Goal: Browse casually: Explore the website without a specific task or goal

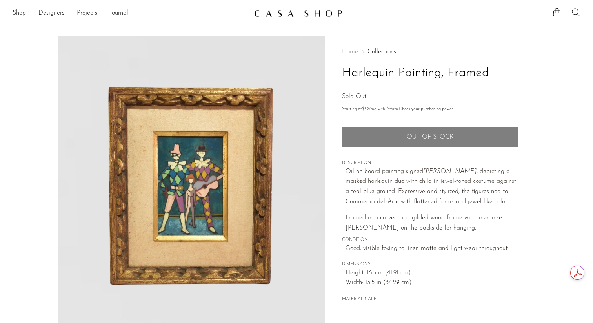
click at [352, 53] on span "Home" at bounding box center [350, 52] width 16 height 6
click at [315, 15] on img at bounding box center [298, 13] width 88 height 8
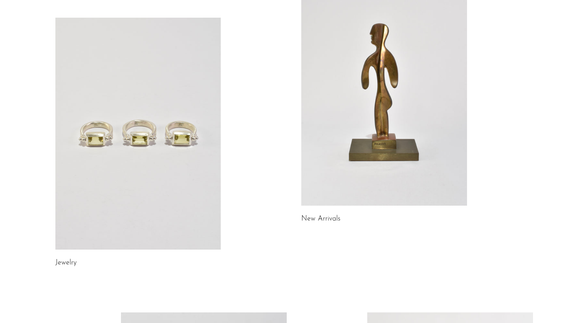
scroll to position [94, 0]
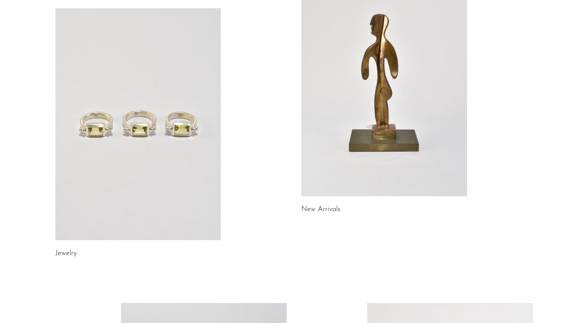
click at [189, 137] on link at bounding box center [138, 124] width 166 height 232
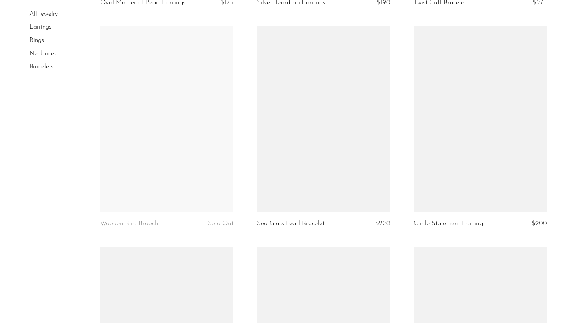
scroll to position [710, 0]
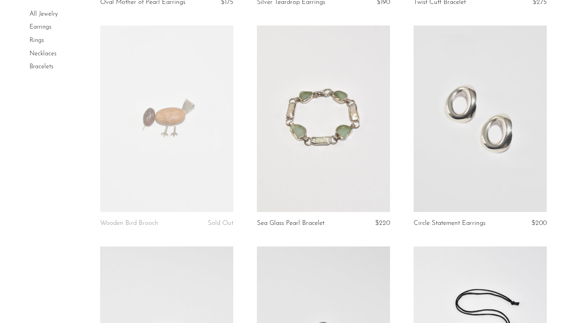
click at [366, 169] on link at bounding box center [323, 119] width 133 height 186
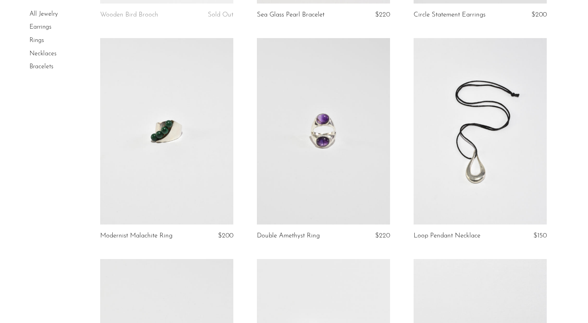
scroll to position [929, 0]
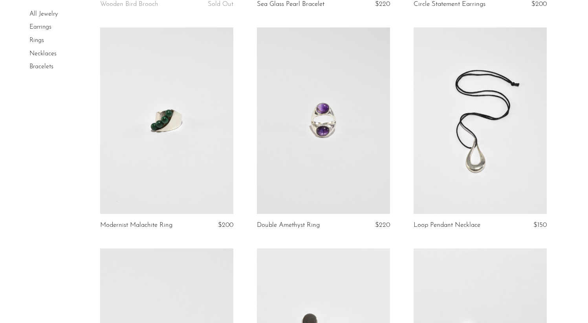
click at [458, 128] on link at bounding box center [479, 120] width 133 height 186
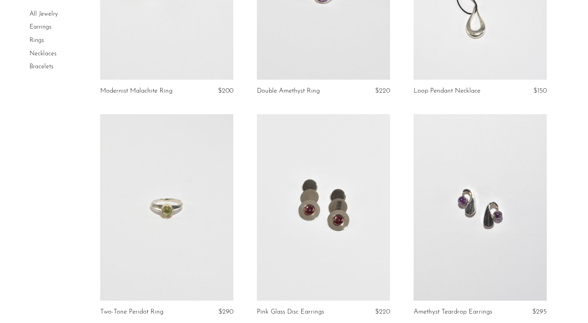
scroll to position [1172, 0]
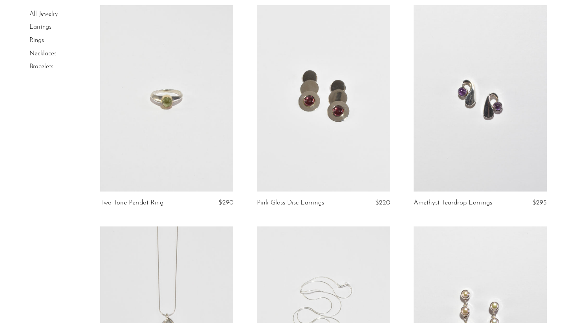
click at [118, 102] on link at bounding box center [166, 98] width 133 height 186
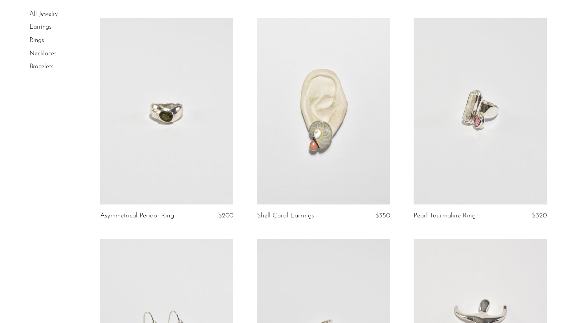
scroll to position [1621, 0]
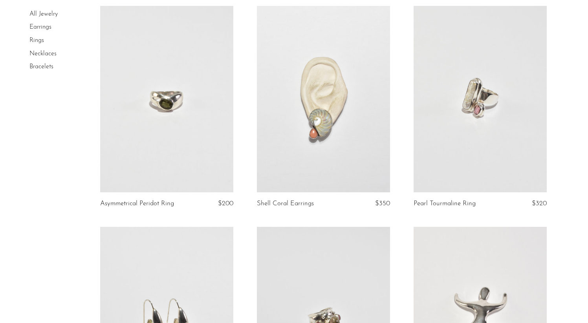
click at [186, 148] on link at bounding box center [166, 99] width 133 height 186
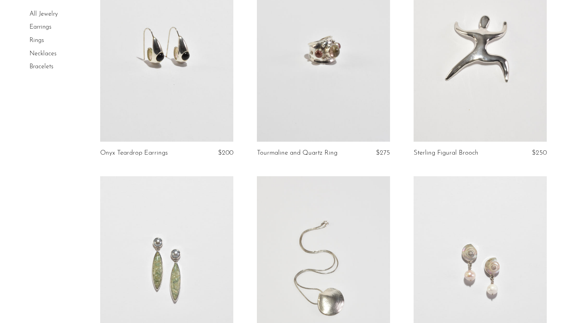
scroll to position [1891, 0]
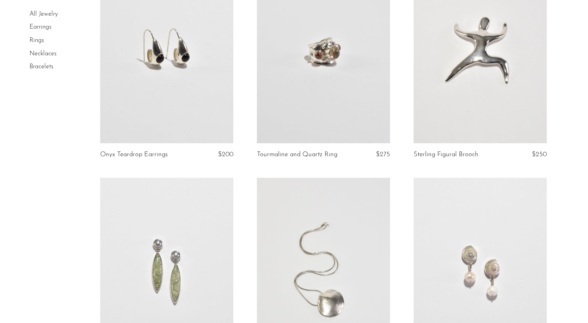
click at [283, 80] on link at bounding box center [323, 50] width 133 height 186
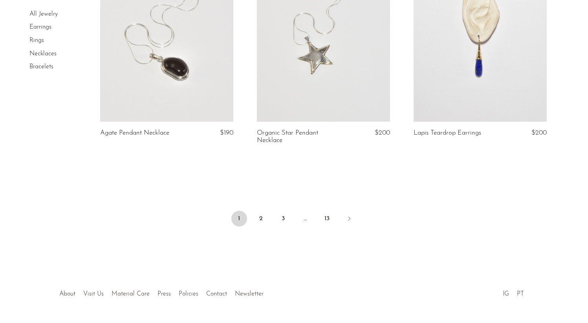
scroll to position [2534, 0]
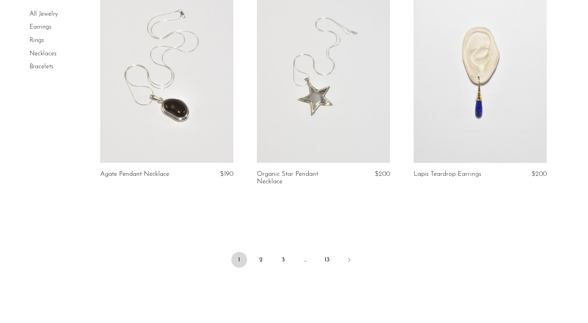
click at [33, 39] on link "Rings" at bounding box center [36, 40] width 15 height 6
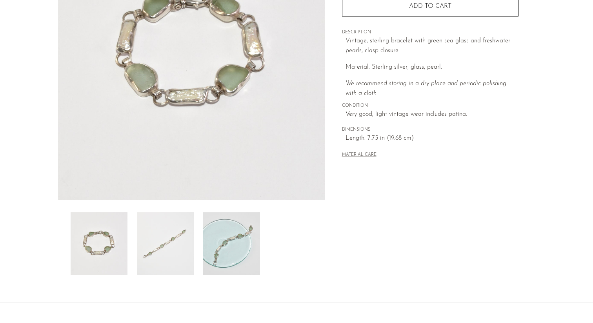
scroll to position [168, 0]
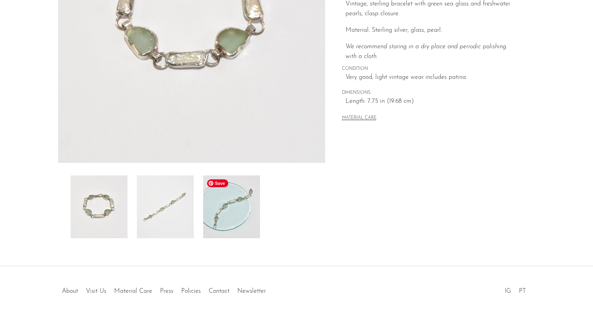
click at [241, 202] on img at bounding box center [231, 206] width 57 height 63
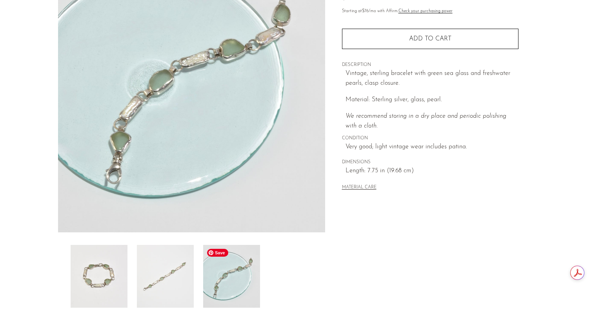
scroll to position [125, 0]
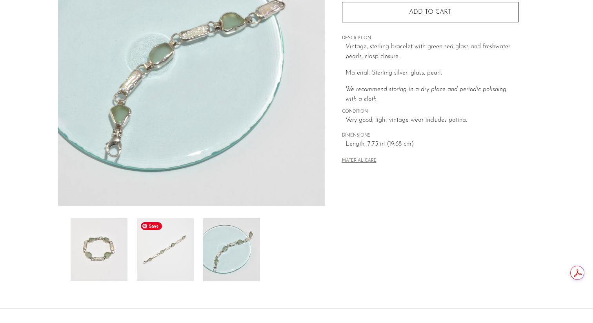
click at [186, 237] on img at bounding box center [165, 249] width 57 height 63
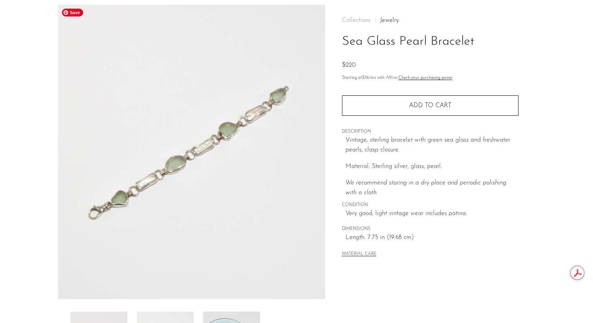
scroll to position [30, 0]
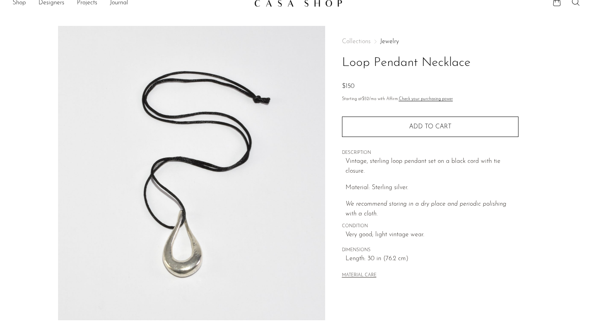
scroll to position [143, 0]
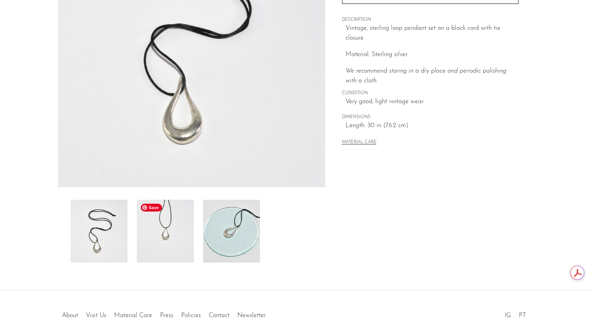
click at [174, 234] on img at bounding box center [165, 231] width 57 height 63
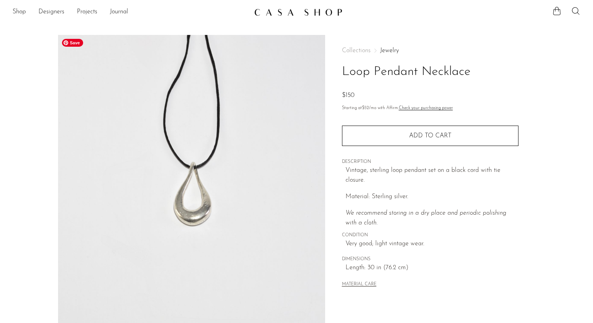
scroll to position [0, 0]
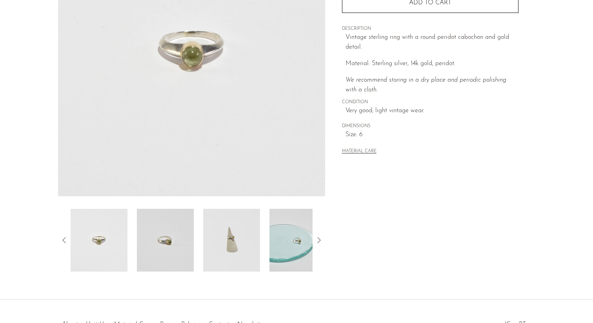
scroll to position [159, 0]
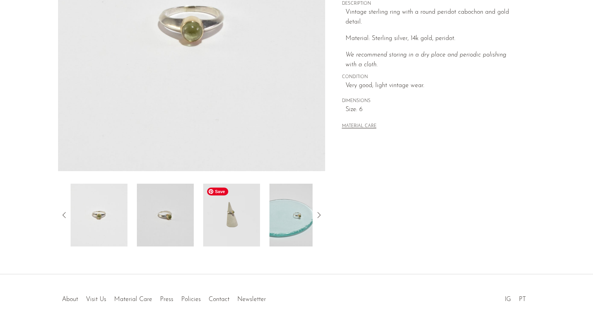
click at [223, 209] on img at bounding box center [231, 215] width 57 height 63
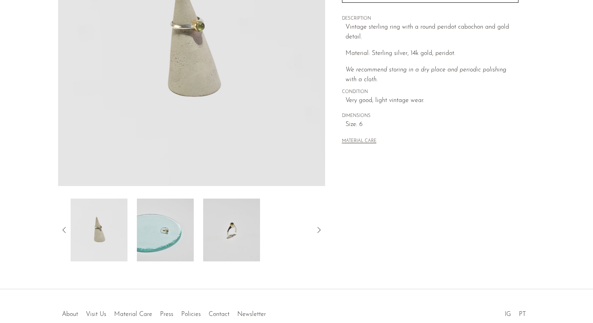
scroll to position [136, 0]
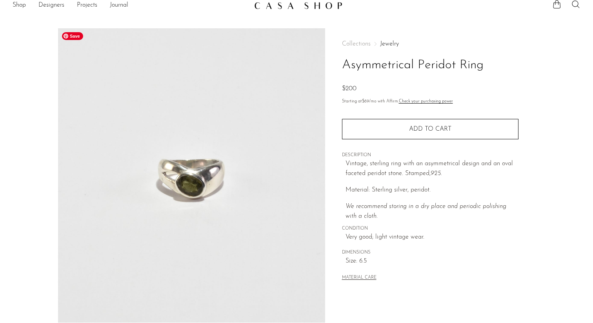
scroll to position [99, 0]
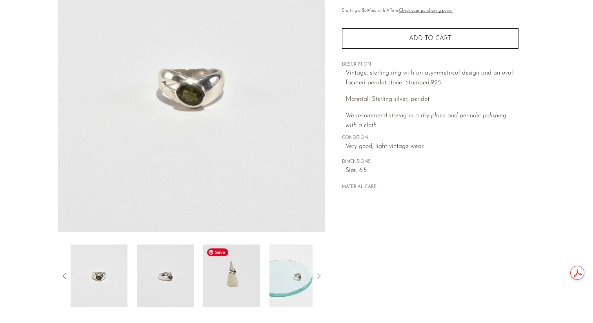
click at [232, 276] on img at bounding box center [231, 276] width 57 height 63
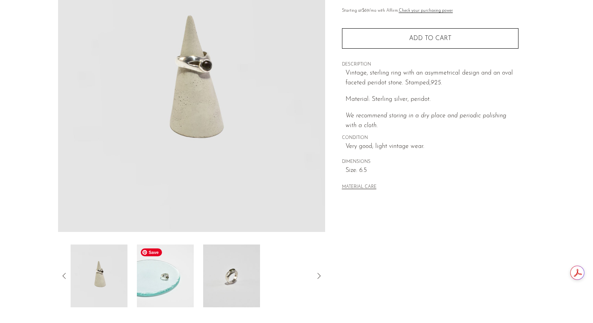
click at [167, 292] on img at bounding box center [165, 276] width 57 height 63
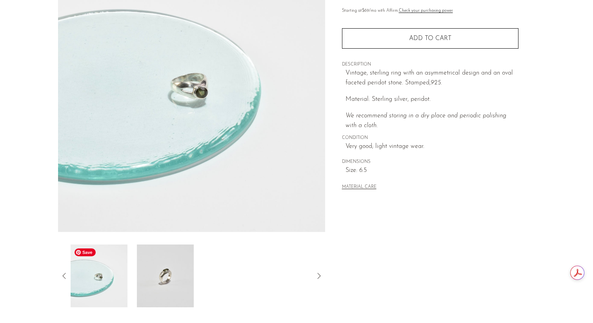
click at [93, 296] on img at bounding box center [99, 276] width 57 height 63
click at [99, 281] on img at bounding box center [99, 276] width 57 height 63
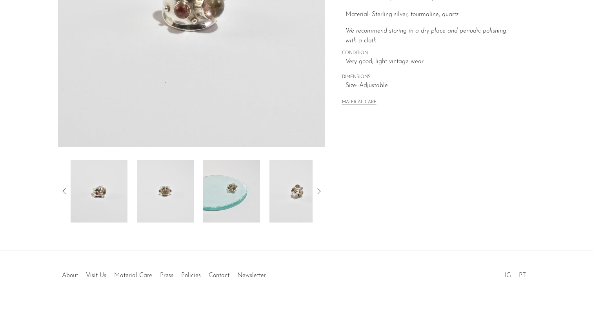
scroll to position [188, 0]
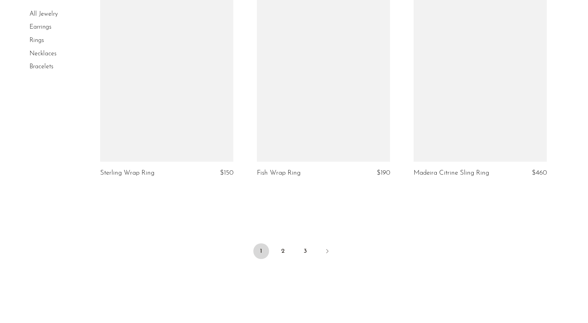
scroll to position [2542, 0]
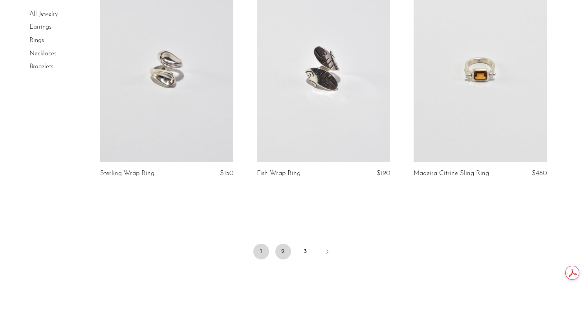
click at [281, 256] on link "2" at bounding box center [283, 252] width 16 height 16
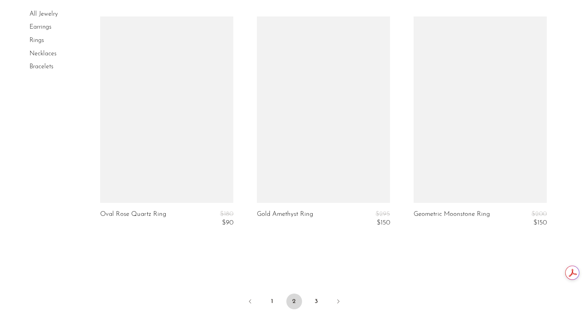
scroll to position [2526, 0]
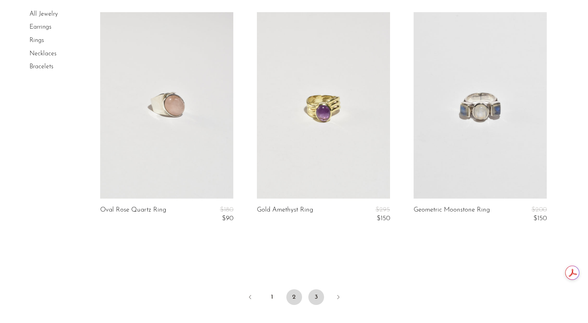
click at [315, 295] on link "3" at bounding box center [316, 297] width 16 height 16
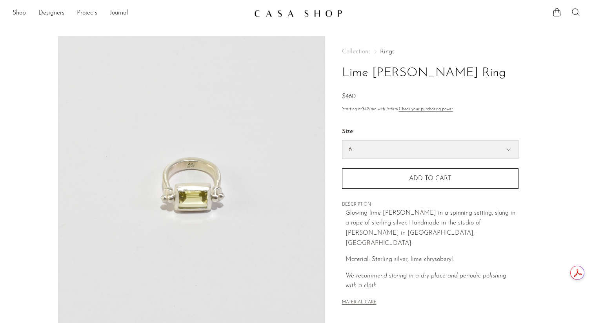
click at [450, 155] on select "6 7 8" at bounding box center [431, 150] width 176 height 18
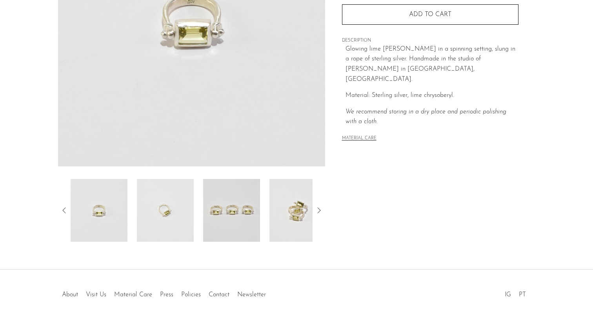
scroll to position [188, 0]
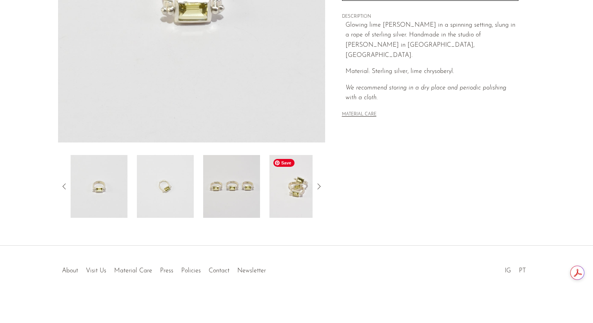
click at [292, 197] on img at bounding box center [298, 186] width 57 height 63
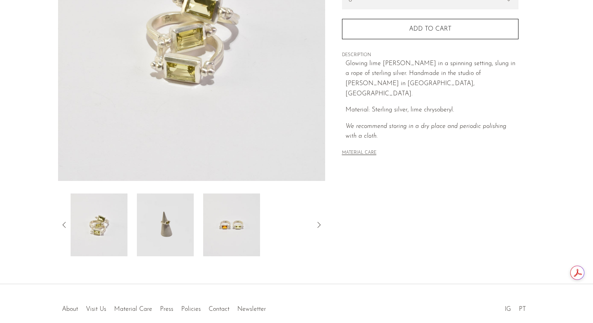
scroll to position [133, 0]
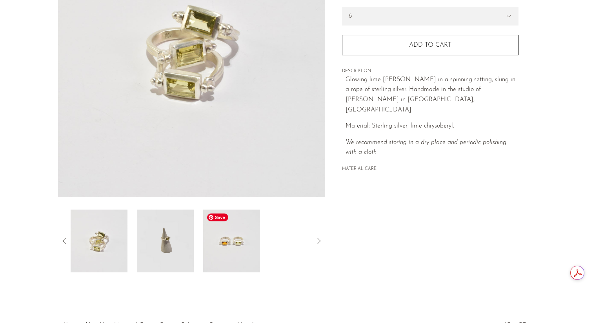
click at [220, 243] on img at bounding box center [231, 241] width 57 height 63
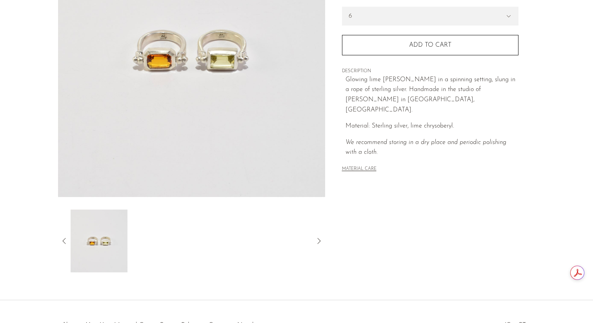
click at [66, 240] on icon at bounding box center [64, 240] width 9 height 9
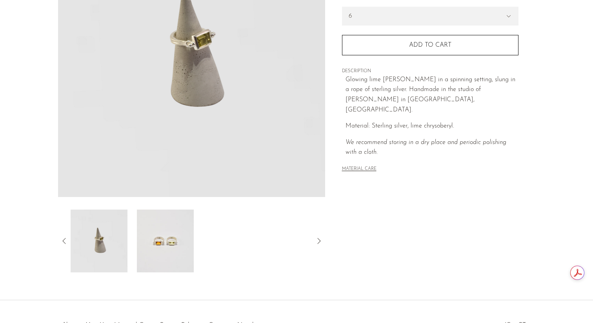
click at [66, 240] on icon at bounding box center [64, 240] width 9 height 9
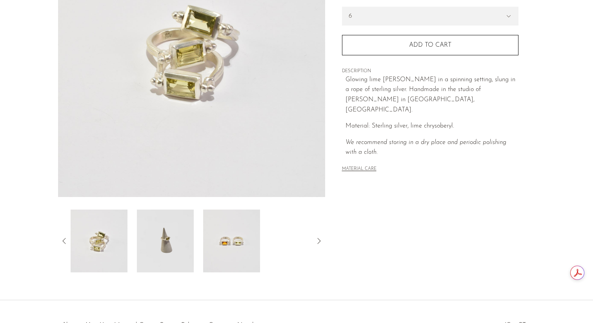
click at [66, 240] on icon at bounding box center [64, 240] width 9 height 9
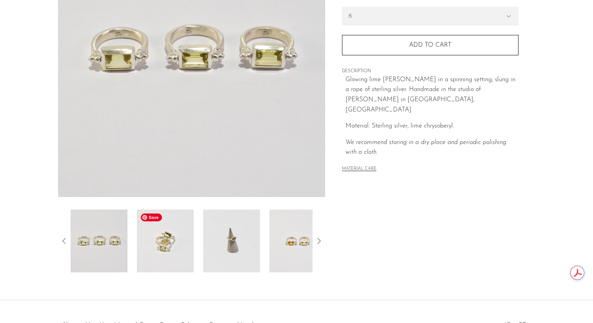
click at [159, 246] on img at bounding box center [165, 241] width 57 height 63
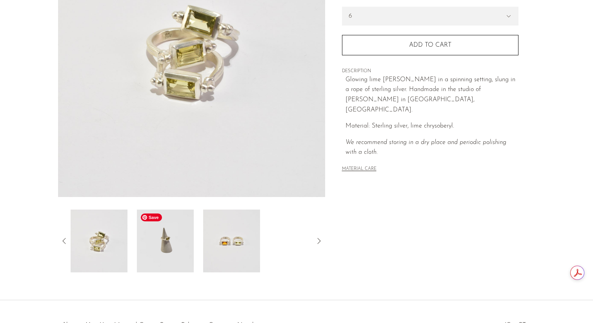
click at [162, 251] on img at bounding box center [165, 241] width 57 height 63
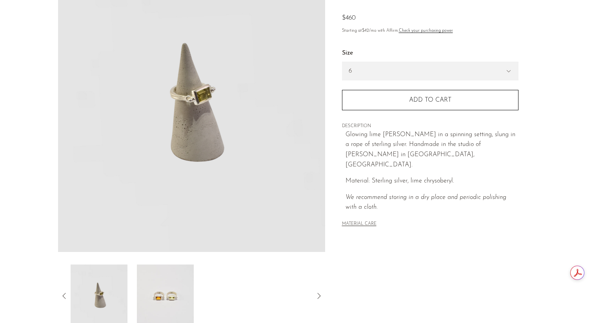
scroll to position [0, 0]
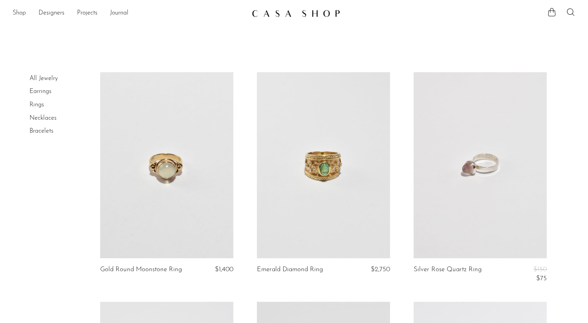
click at [24, 14] on link "Shop" at bounding box center [19, 13] width 13 height 10
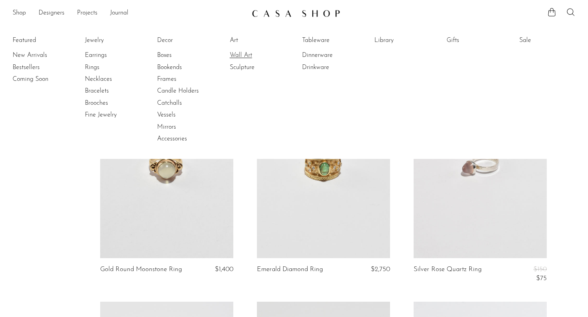
click at [233, 57] on link "Wall Art" at bounding box center [259, 55] width 59 height 9
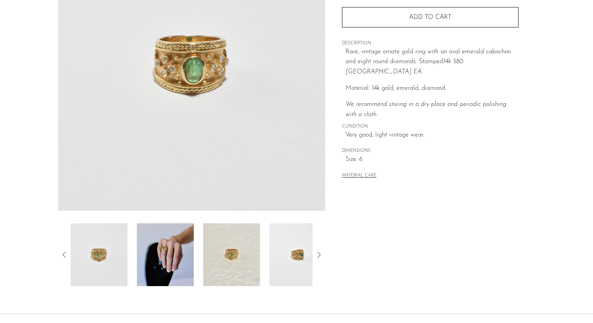
scroll to position [133, 0]
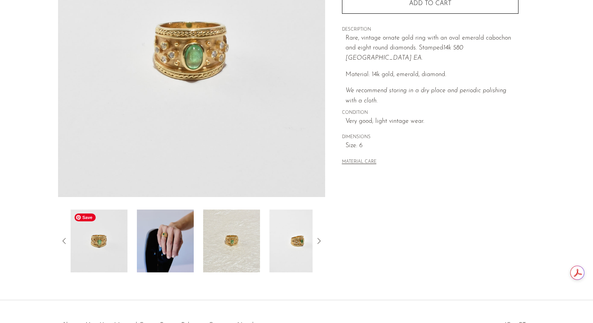
click at [107, 244] on img at bounding box center [99, 241] width 57 height 63
click at [146, 246] on img at bounding box center [165, 241] width 57 height 63
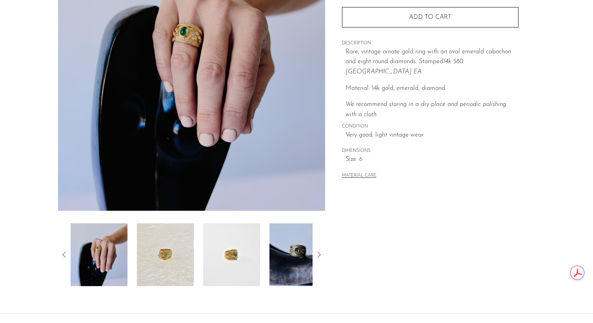
scroll to position [148, 0]
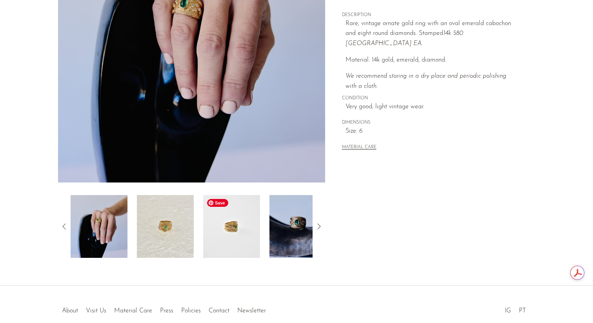
click at [215, 236] on img at bounding box center [231, 226] width 57 height 63
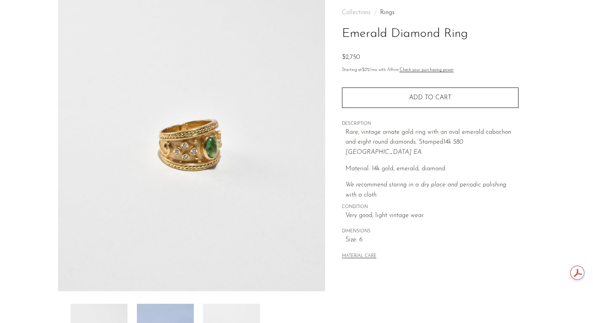
scroll to position [37, 0]
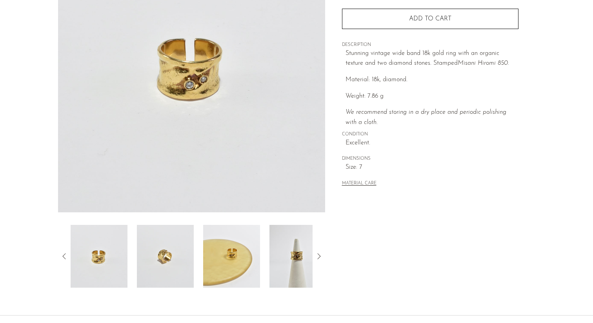
scroll to position [153, 0]
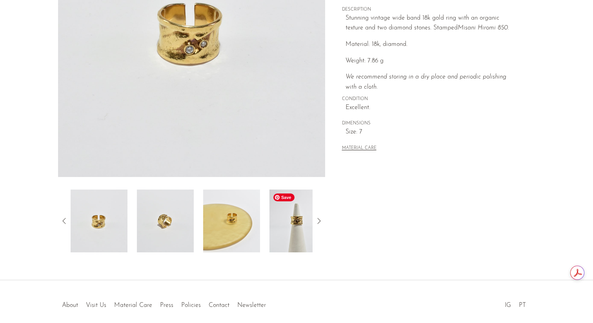
click at [284, 235] on img at bounding box center [298, 221] width 57 height 63
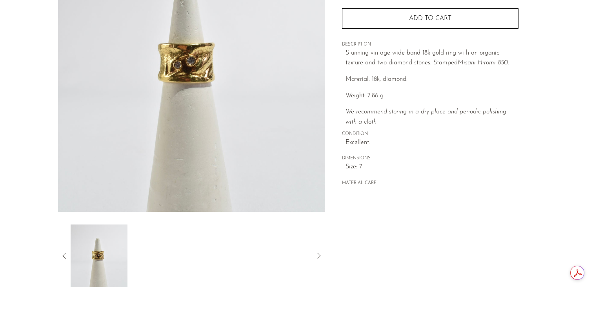
scroll to position [100, 0]
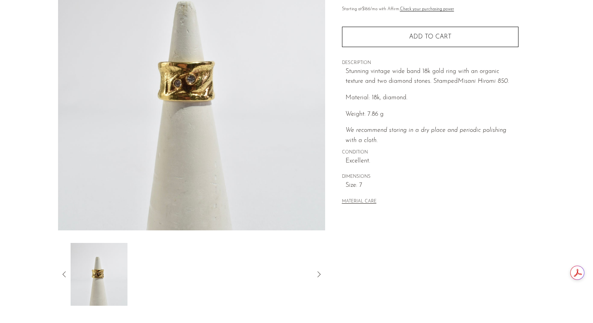
click at [64, 274] on icon at bounding box center [64, 274] width 9 height 9
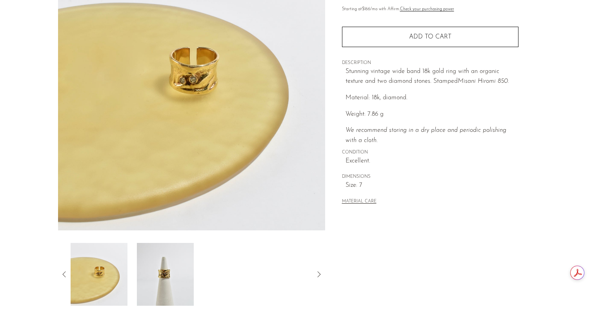
click at [62, 272] on icon at bounding box center [64, 274] width 9 height 9
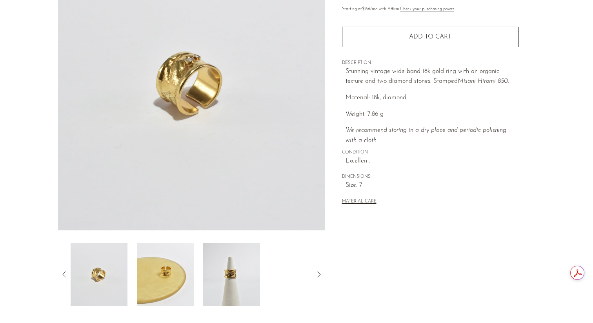
click at [62, 272] on icon at bounding box center [64, 274] width 9 height 9
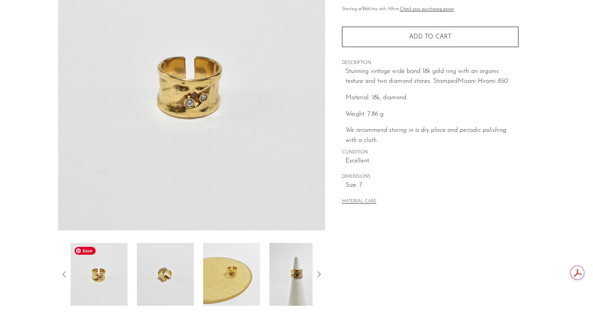
click at [100, 277] on img at bounding box center [99, 274] width 57 height 63
click at [160, 278] on img at bounding box center [165, 274] width 57 height 63
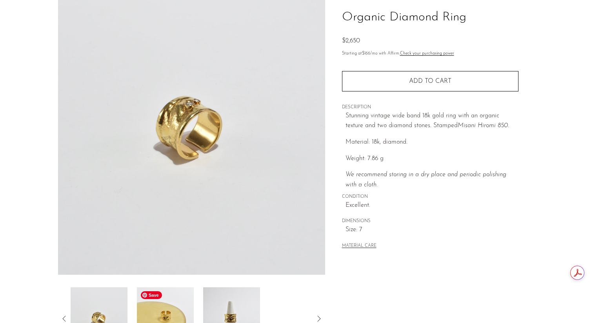
scroll to position [0, 0]
